Goal: Information Seeking & Learning: Learn about a topic

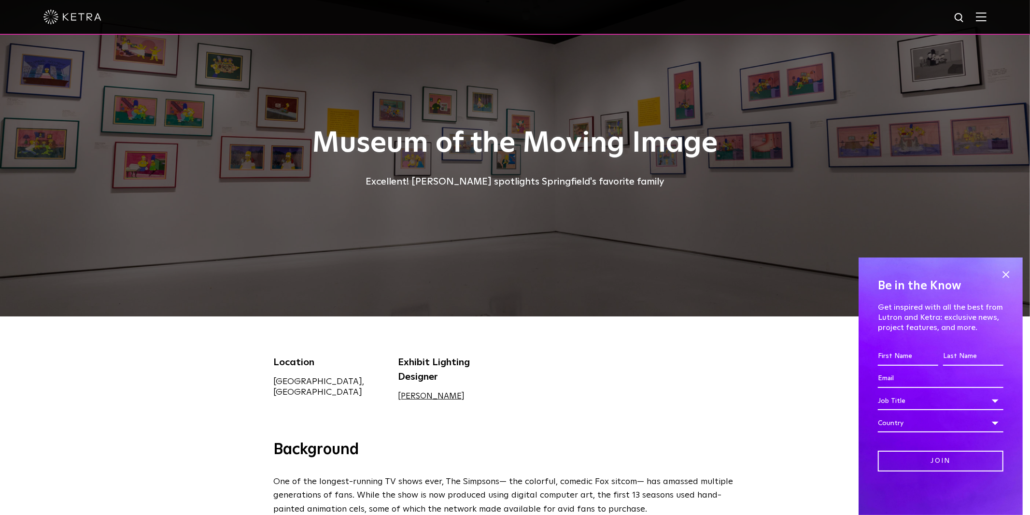
click at [201, 199] on div at bounding box center [515, 158] width 1030 height 316
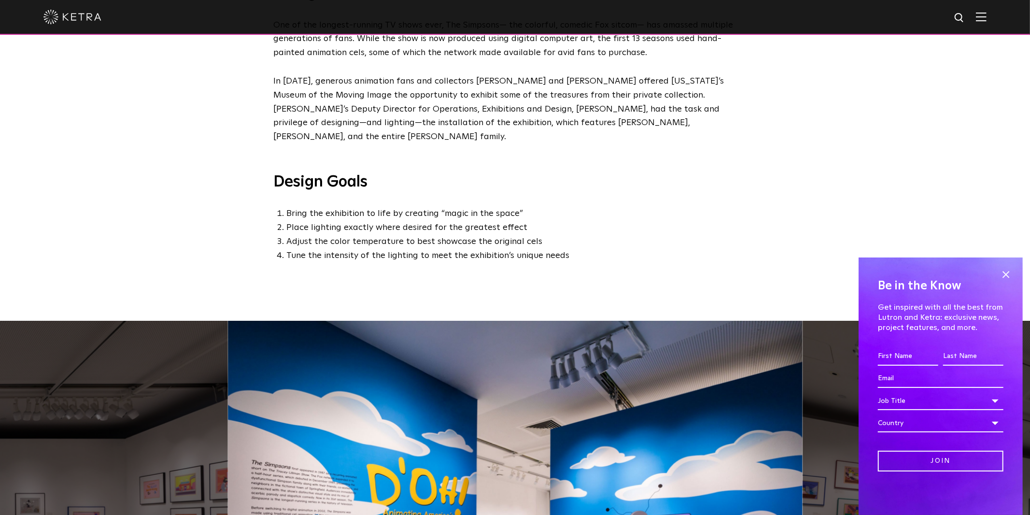
scroll to position [760, 0]
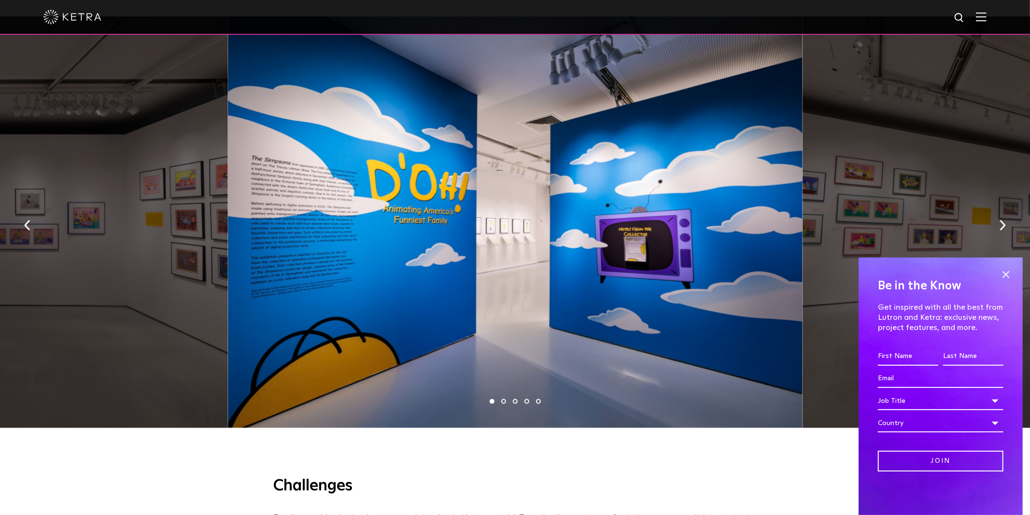
click at [1008, 270] on span at bounding box center [1005, 274] width 14 height 14
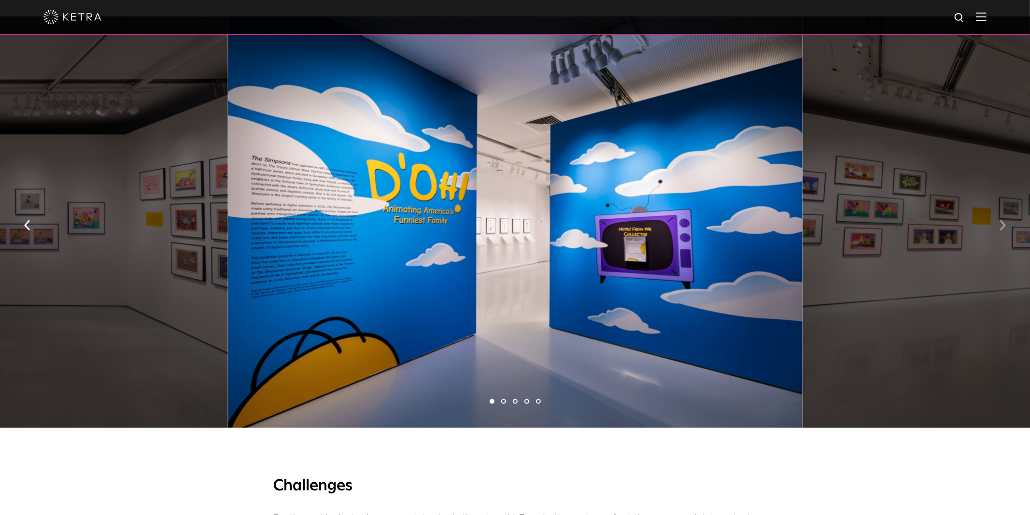
click at [1003, 220] on img "button" at bounding box center [1002, 225] width 6 height 11
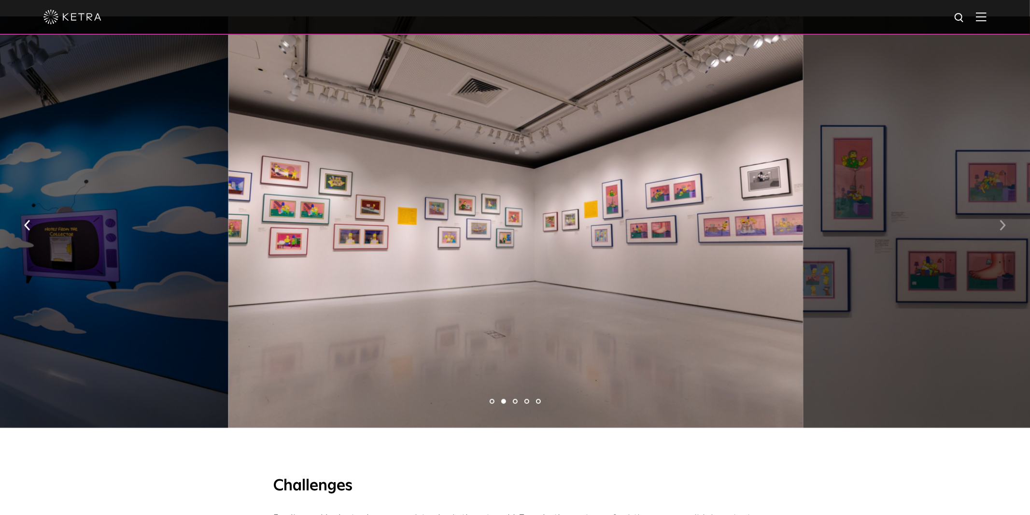
click at [1003, 220] on img "button" at bounding box center [1002, 225] width 6 height 11
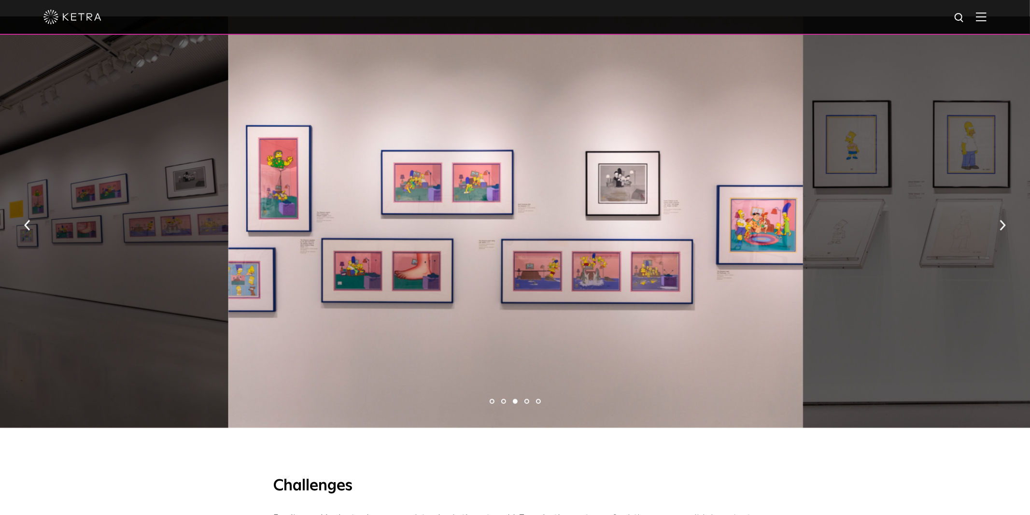
click at [432, 227] on div at bounding box center [515, 222] width 574 height 412
click at [434, 224] on div at bounding box center [515, 222] width 574 height 412
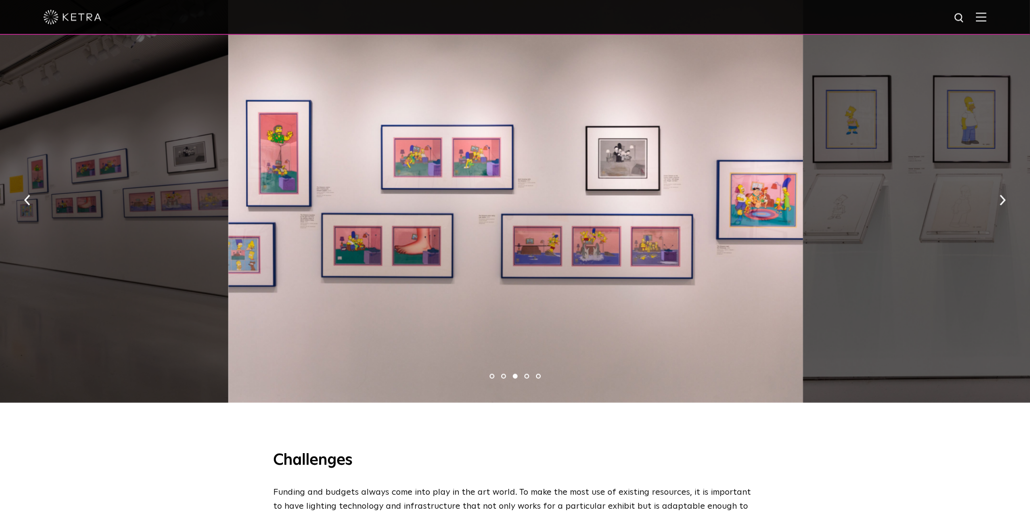
scroll to position [811, 0]
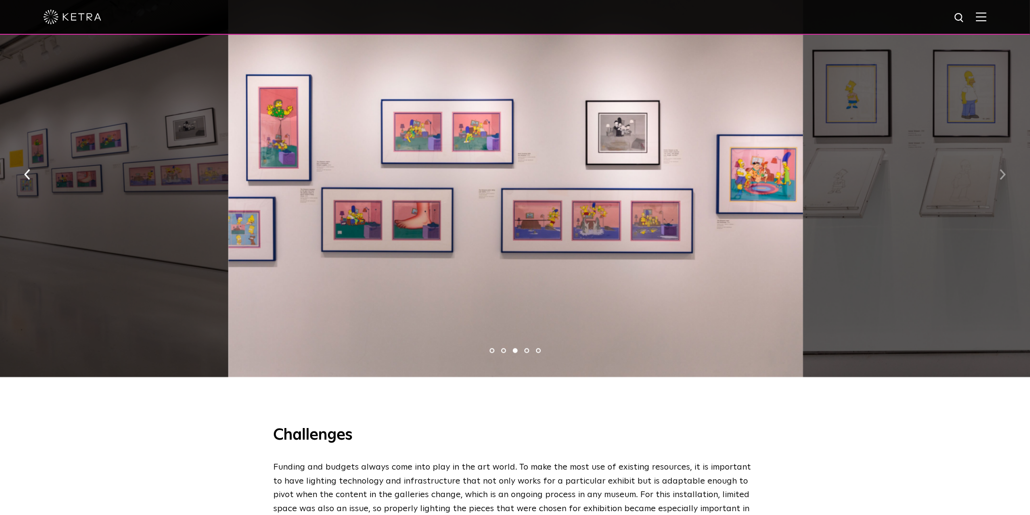
click at [1001, 169] on img "button" at bounding box center [1002, 174] width 6 height 11
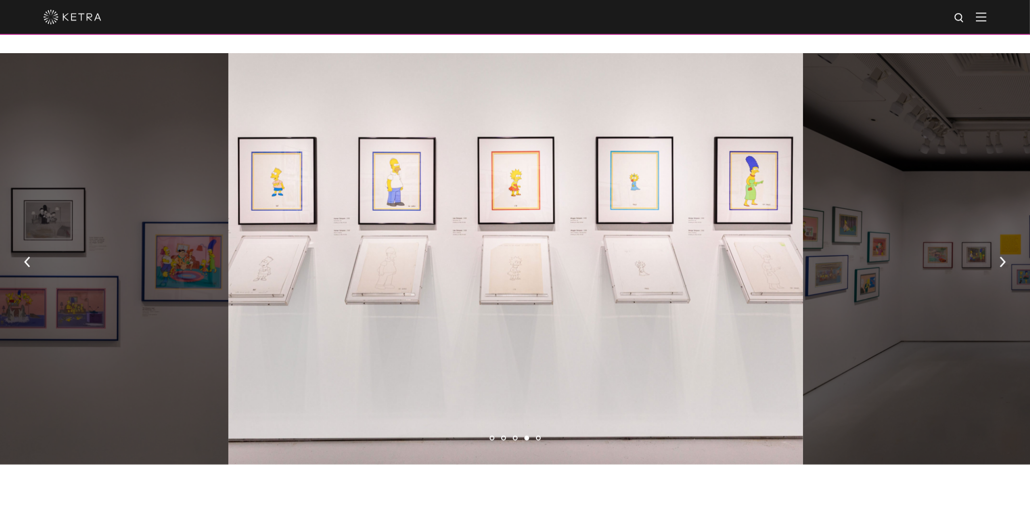
scroll to position [710, 0]
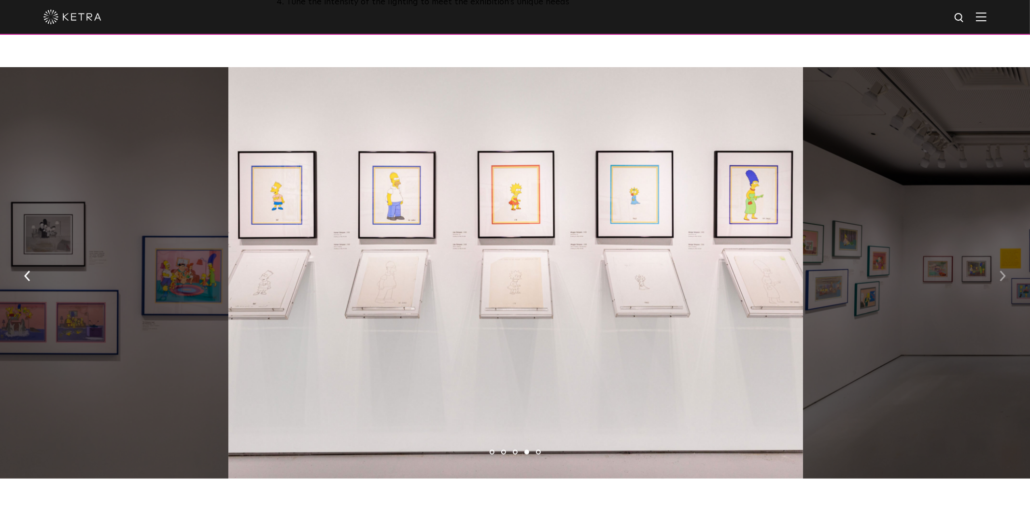
click at [1000, 270] on img "button" at bounding box center [1002, 275] width 6 height 11
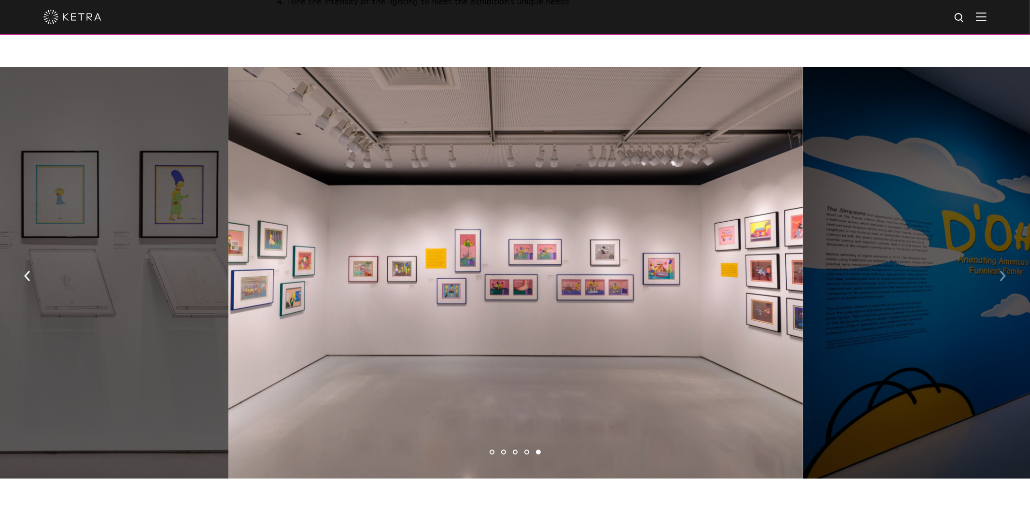
click at [1006, 270] on img "button" at bounding box center [1002, 275] width 6 height 11
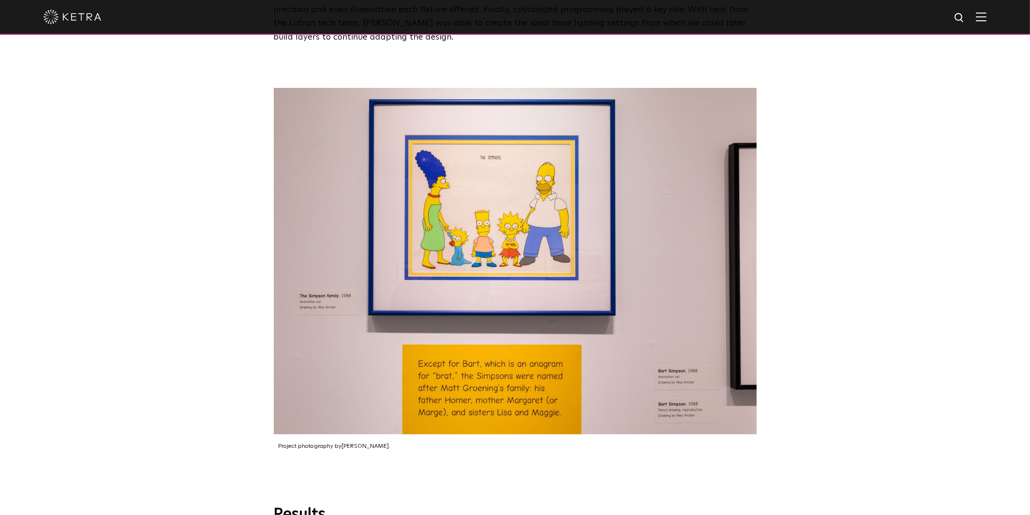
scroll to position [1673, 0]
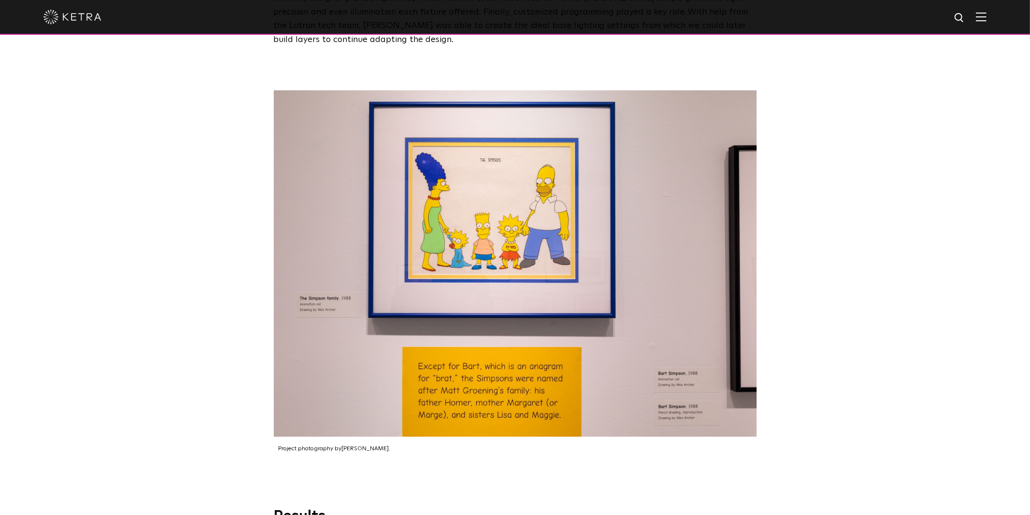
click at [476, 282] on img at bounding box center [515, 263] width 483 height 346
